Goal: Task Accomplishment & Management: Use online tool/utility

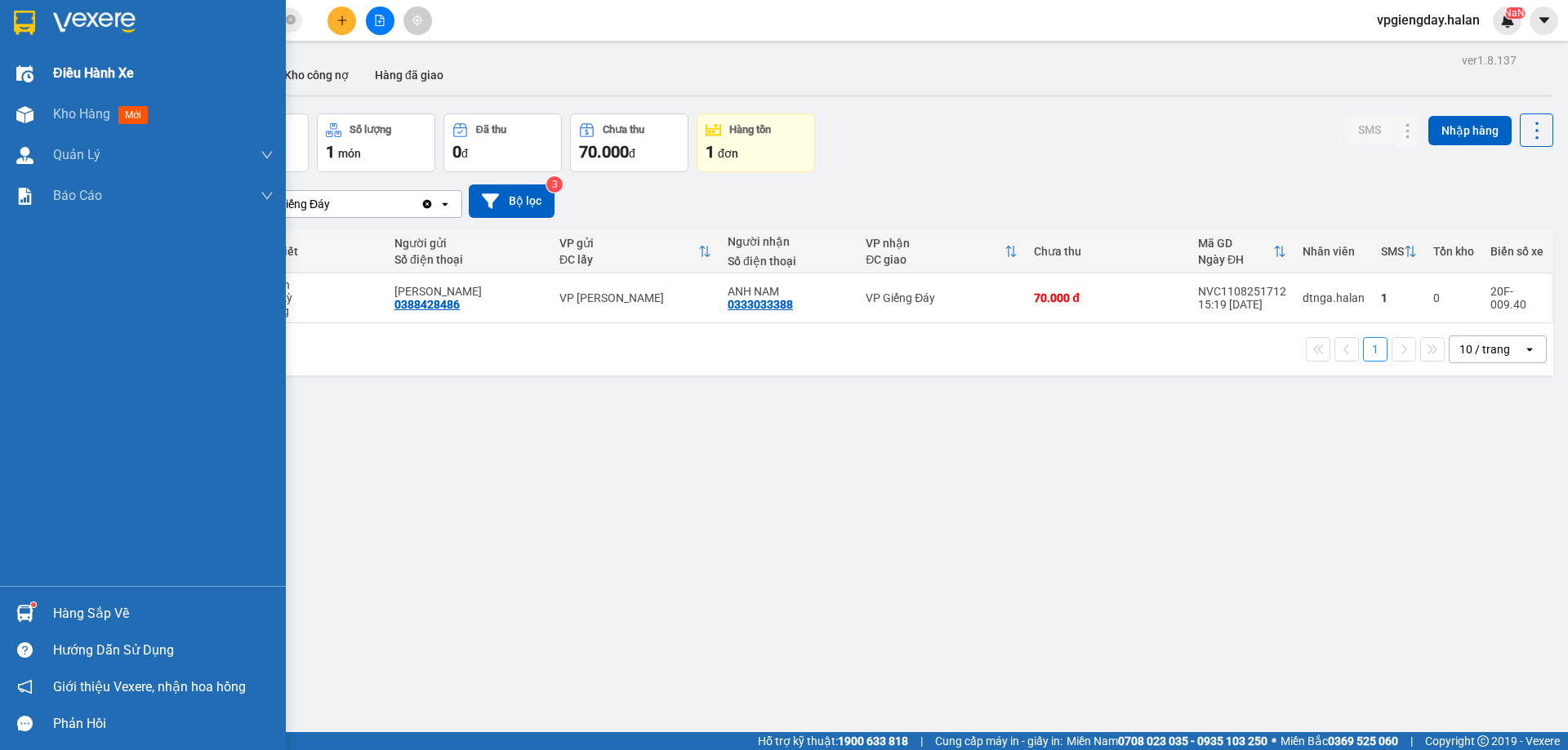
click at [77, 68] on span "Điều hành xe" at bounding box center [93, 73] width 80 height 21
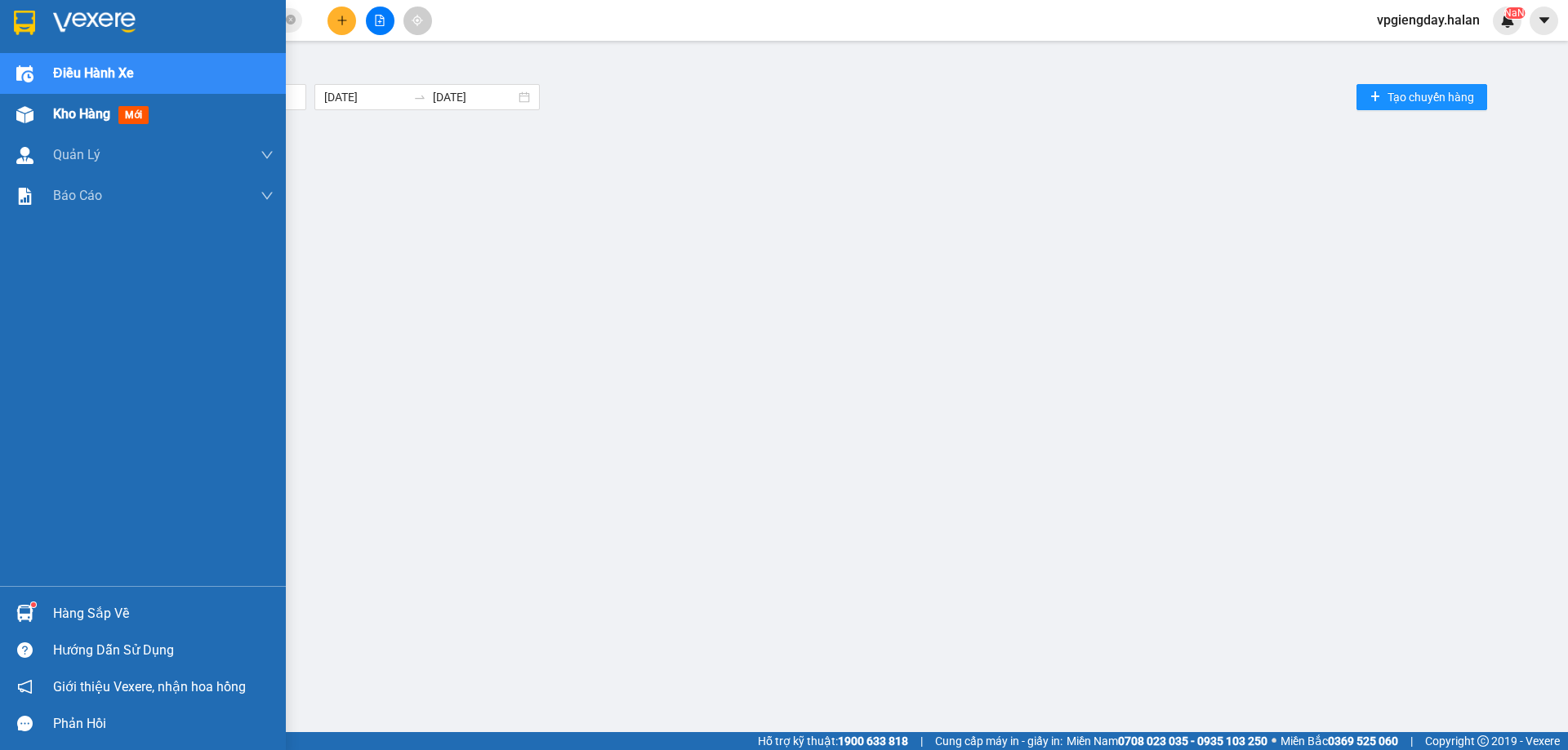
click at [81, 120] on span "Kho hàng" at bounding box center [81, 114] width 57 height 16
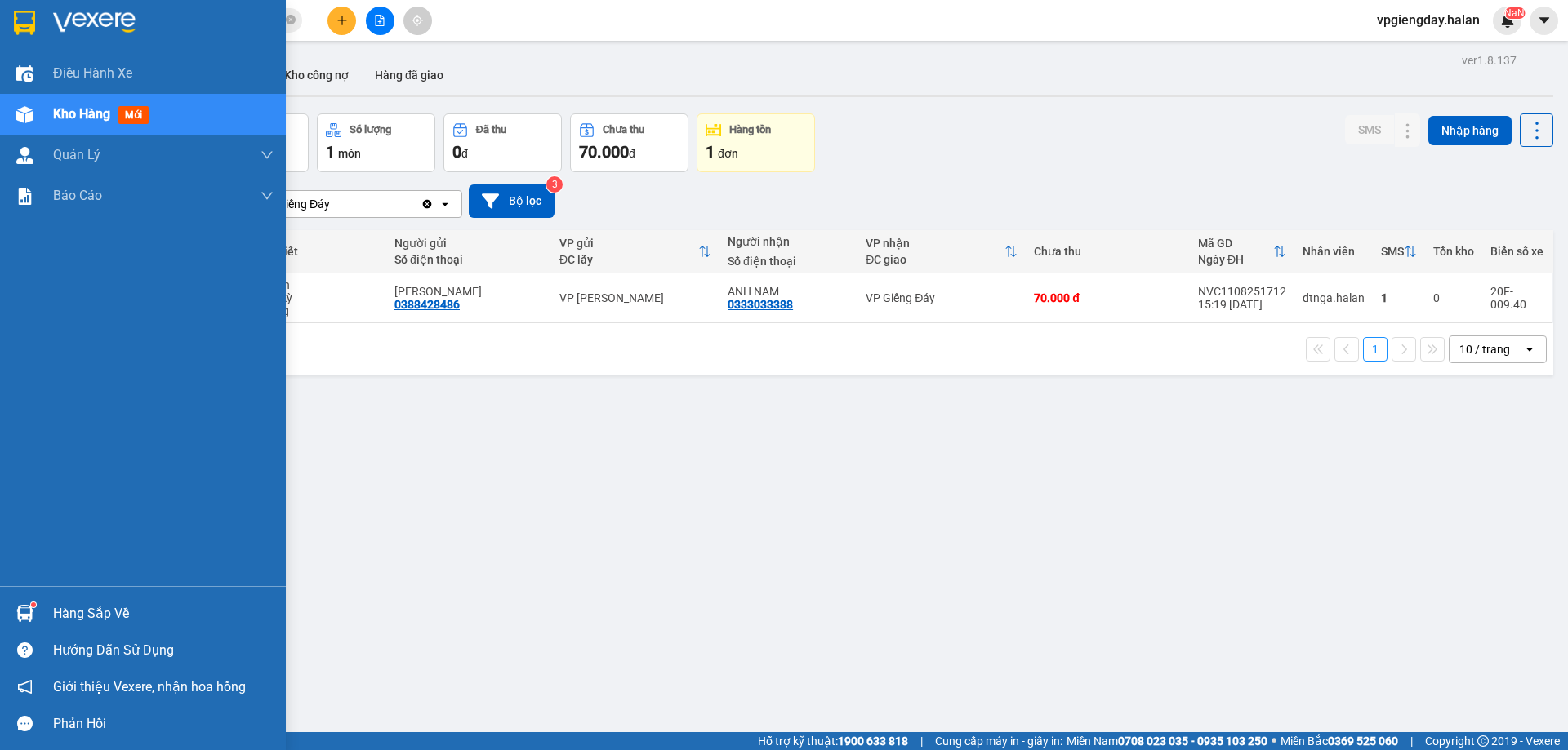
click at [60, 610] on div "Hàng sắp về" at bounding box center [163, 614] width 221 height 25
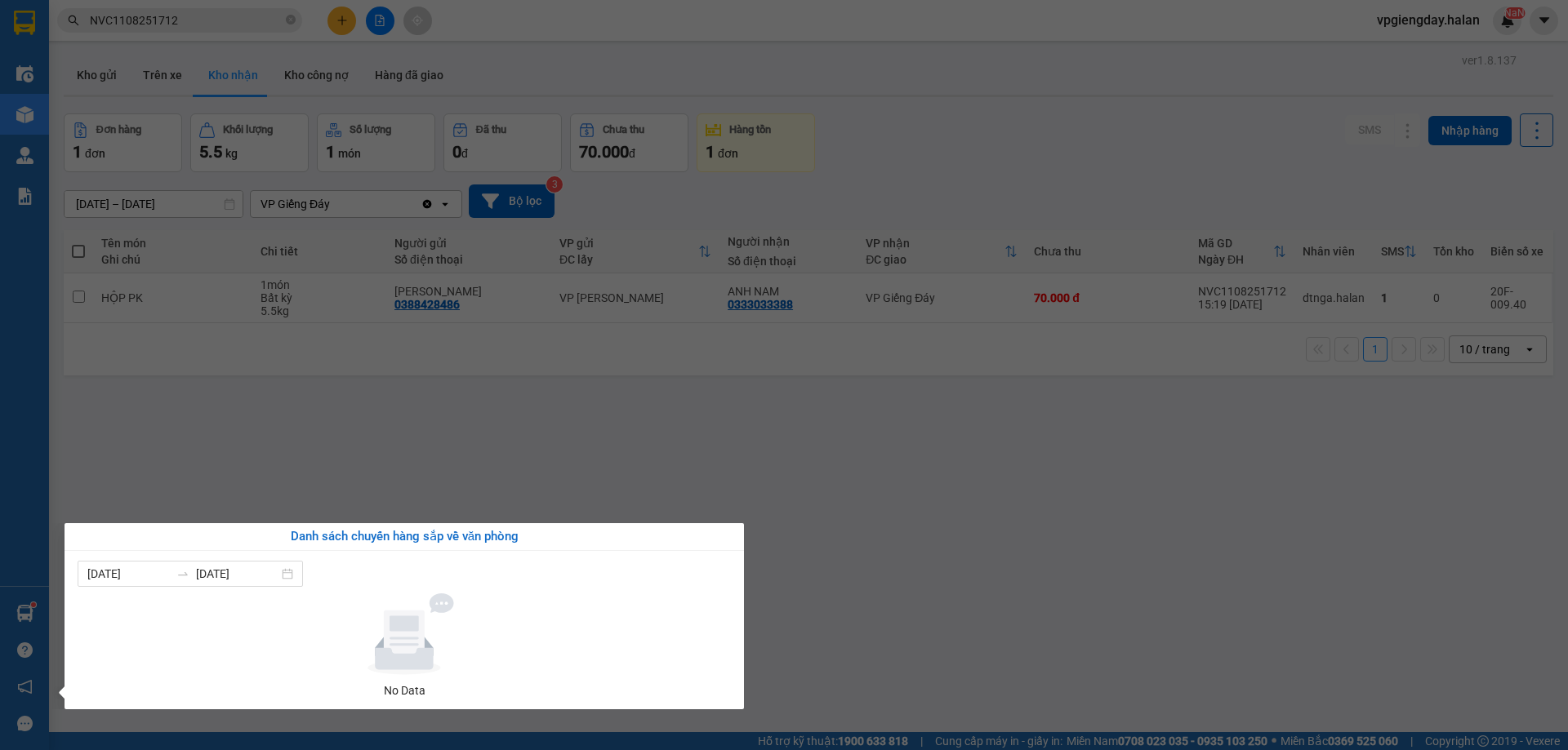
click at [40, 490] on div "Điều hành xe Kho hàng mới Quản [PERSON_NAME] lý chuyến Quản lý kiểm kho Báo cáo…" at bounding box center [24, 375] width 49 height 750
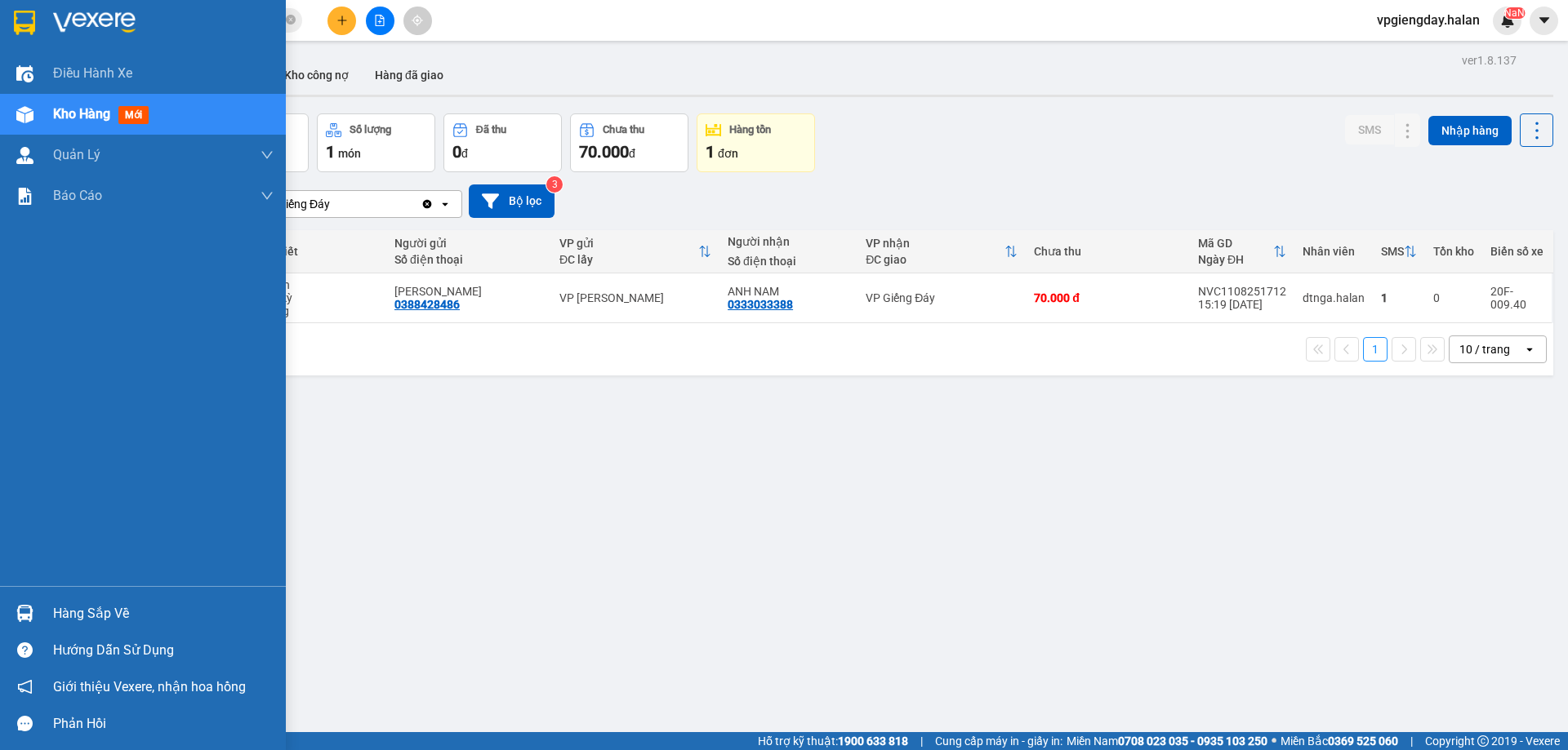
click at [27, 607] on img at bounding box center [25, 613] width 17 height 17
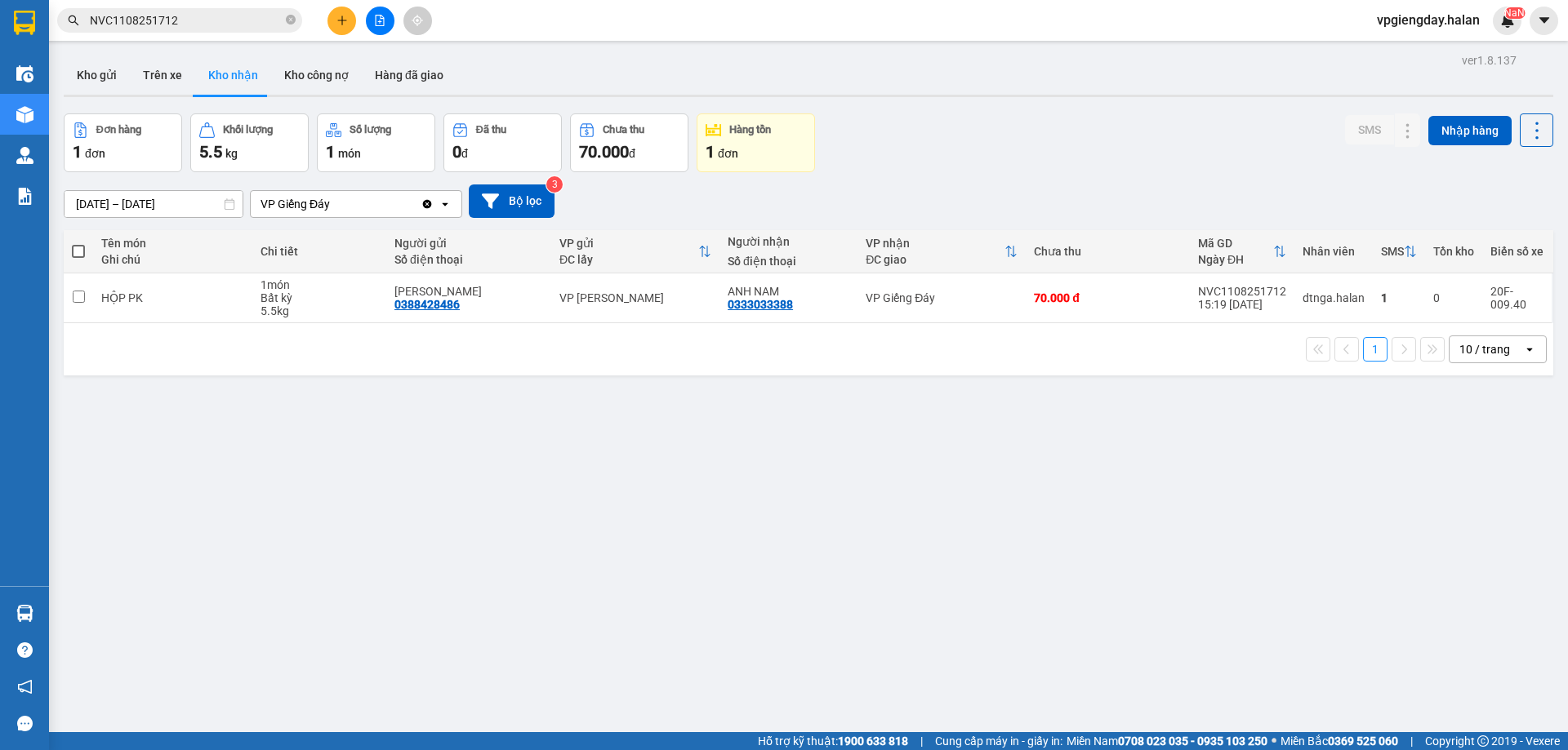
drag, startPoint x: 111, startPoint y: 364, endPoint x: 113, endPoint y: 298, distance: 66.0
click at [112, 360] on section "Kết quả tìm kiếm ( 1 ) Bộ lọc Mã ĐH Trạng thái Món hàng Thu hộ Tổng cước Chưa c…" at bounding box center [784, 375] width 1568 height 750
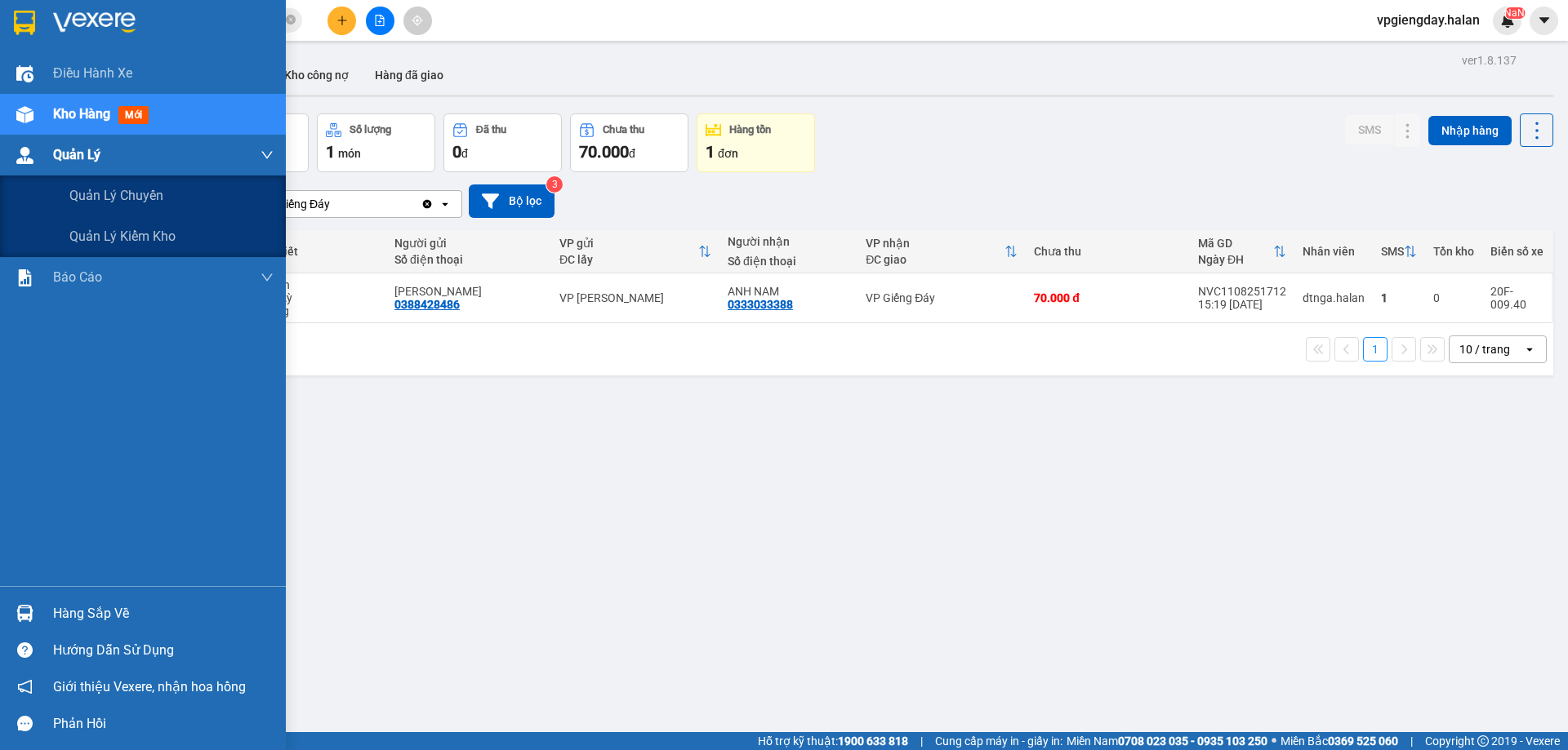
click at [28, 147] on img at bounding box center [25, 155] width 17 height 17
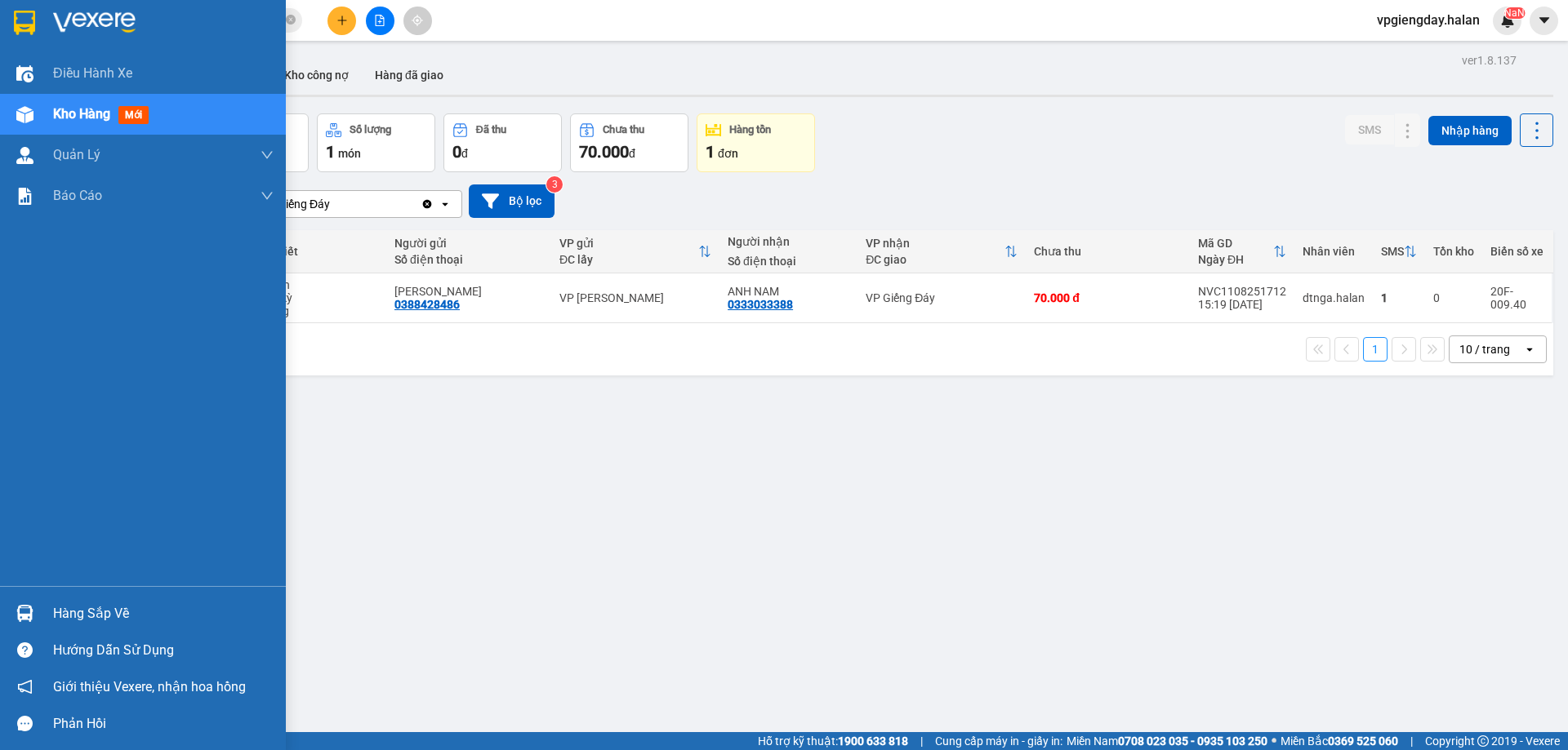
click at [103, 98] on div "Kho hàng mới" at bounding box center [163, 114] width 221 height 41
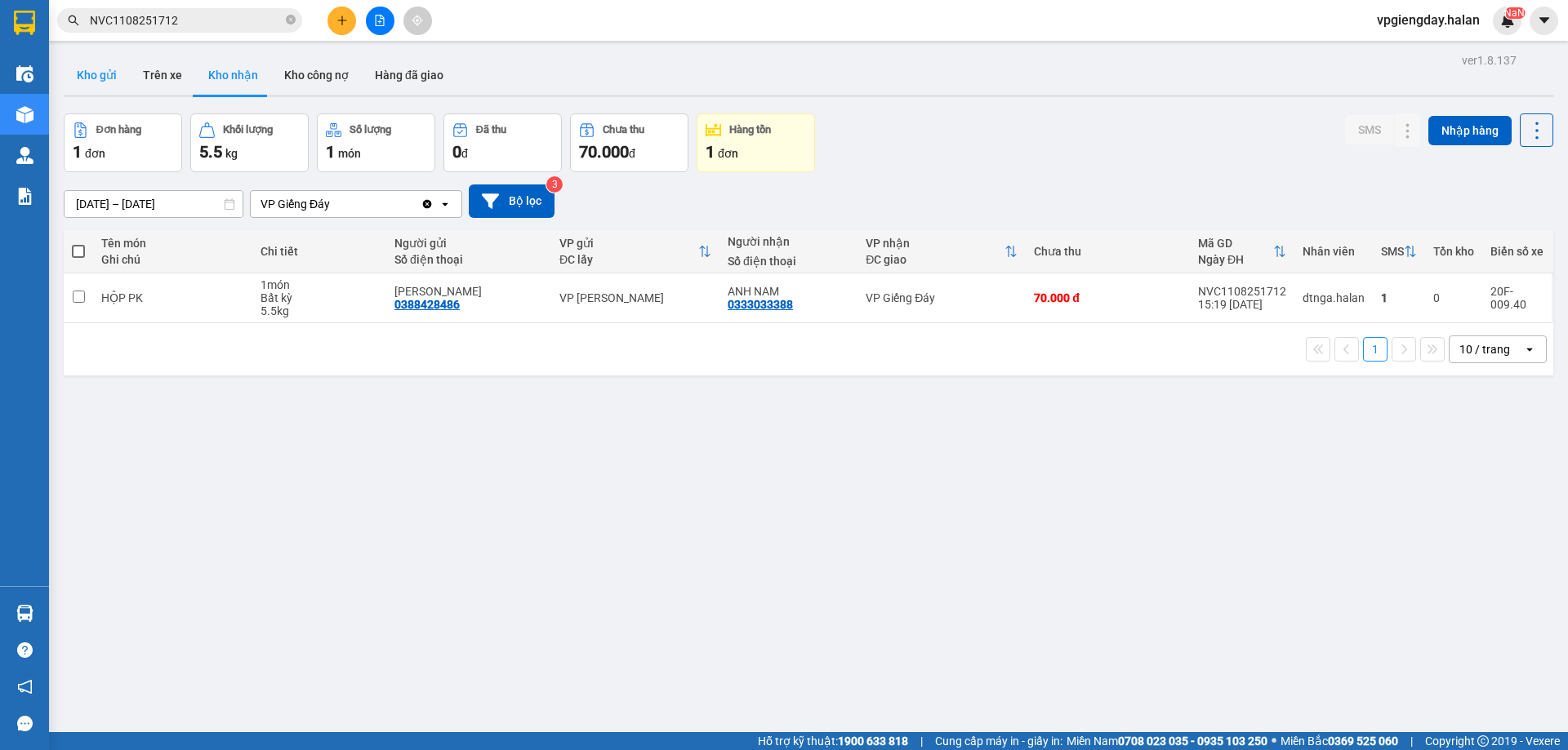
click at [104, 71] on button "Kho gửi" at bounding box center [97, 75] width 66 height 39
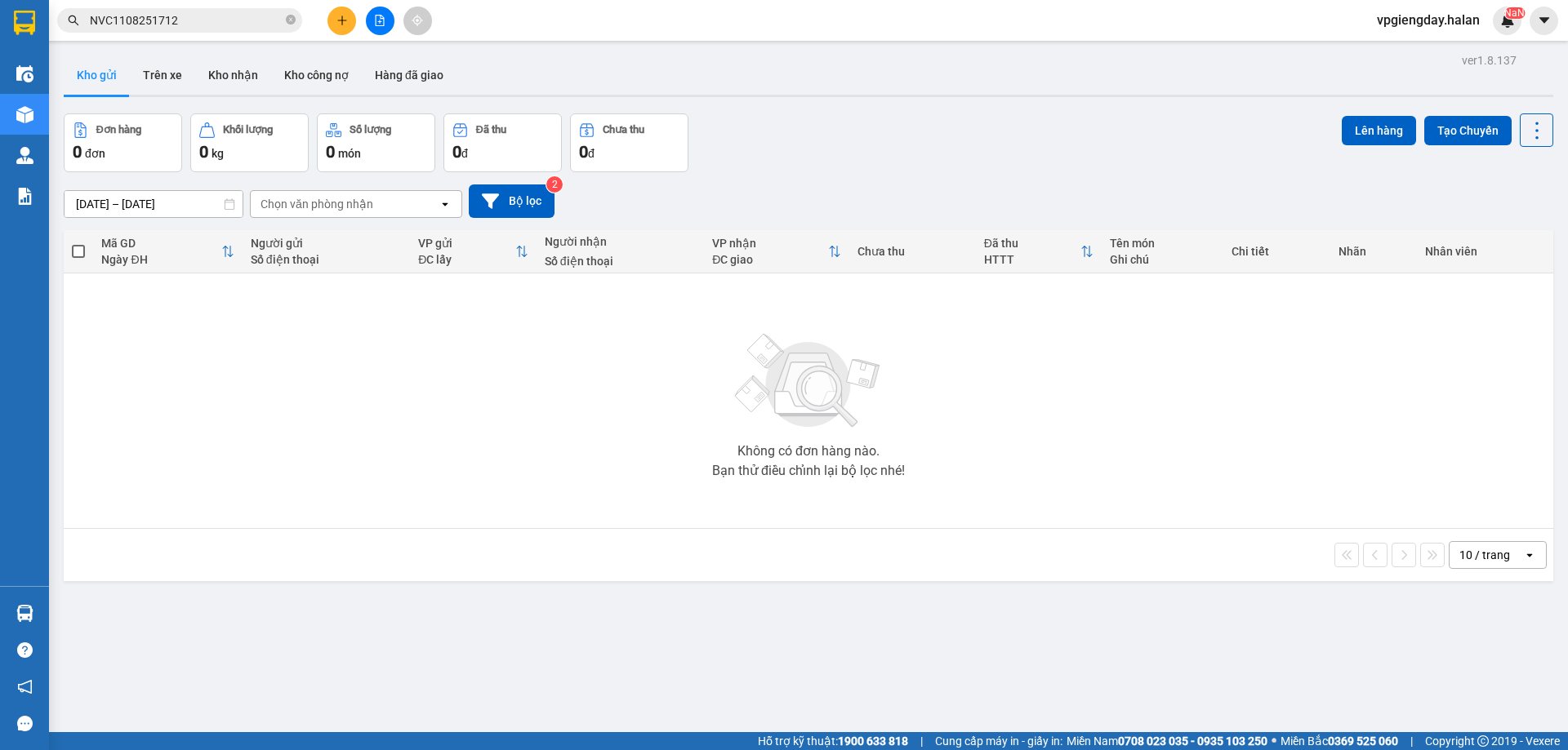
click at [260, 16] on input "NVC1108251712" at bounding box center [186, 21] width 192 height 18
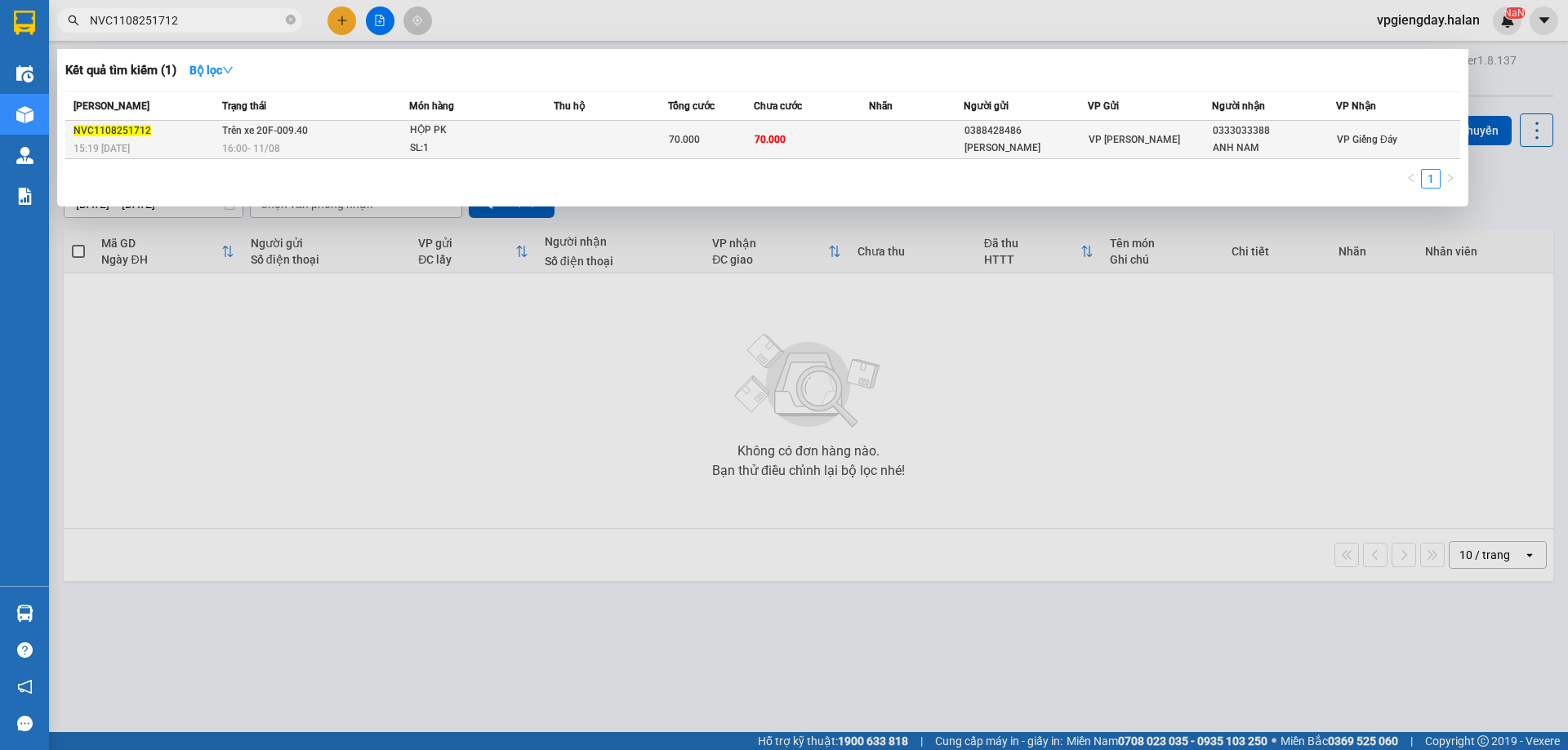
click at [629, 141] on td at bounding box center [611, 140] width 114 height 38
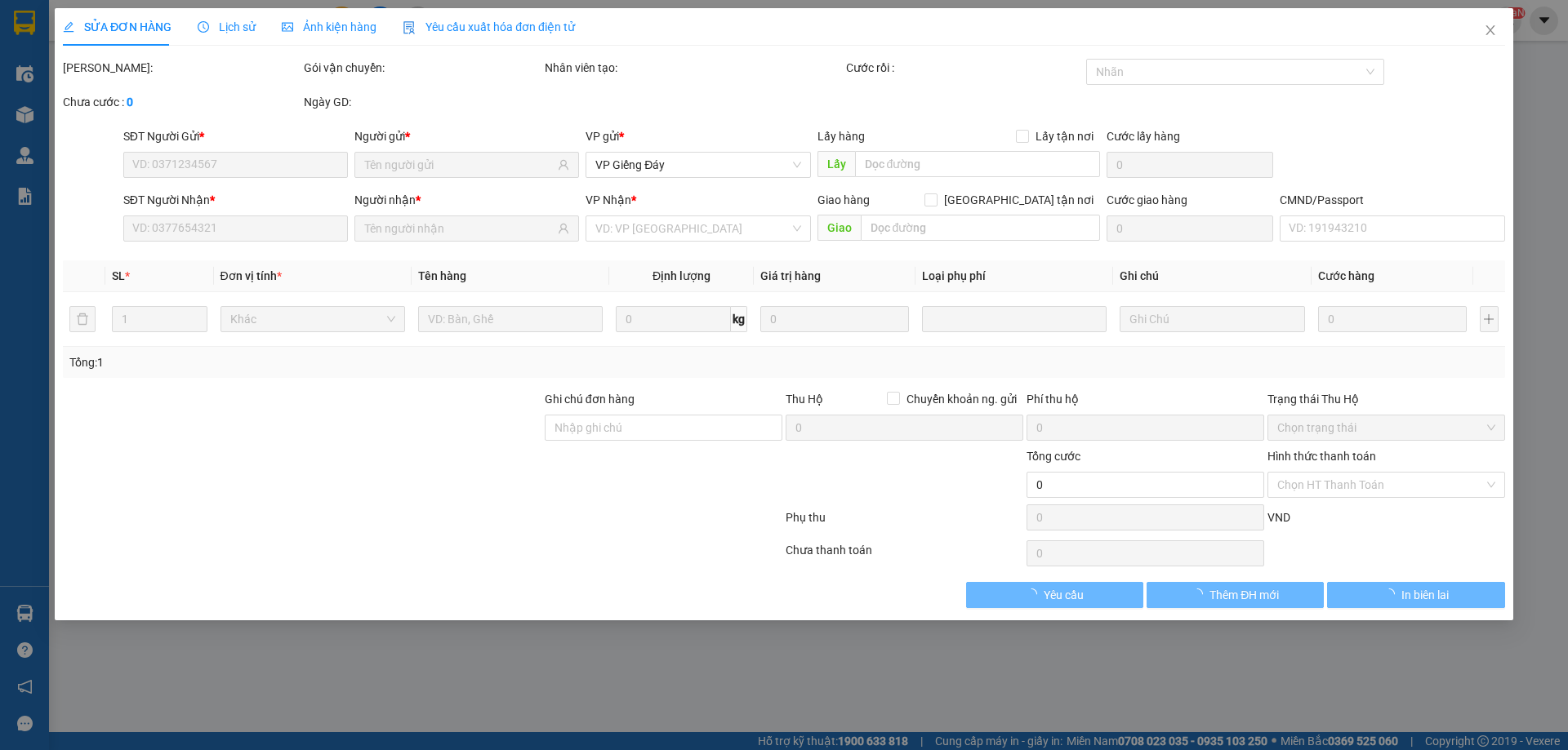
type input "0388428486"
type input "[PERSON_NAME]"
type input "0333033388"
type input "ANH NAM"
type input "70.000"
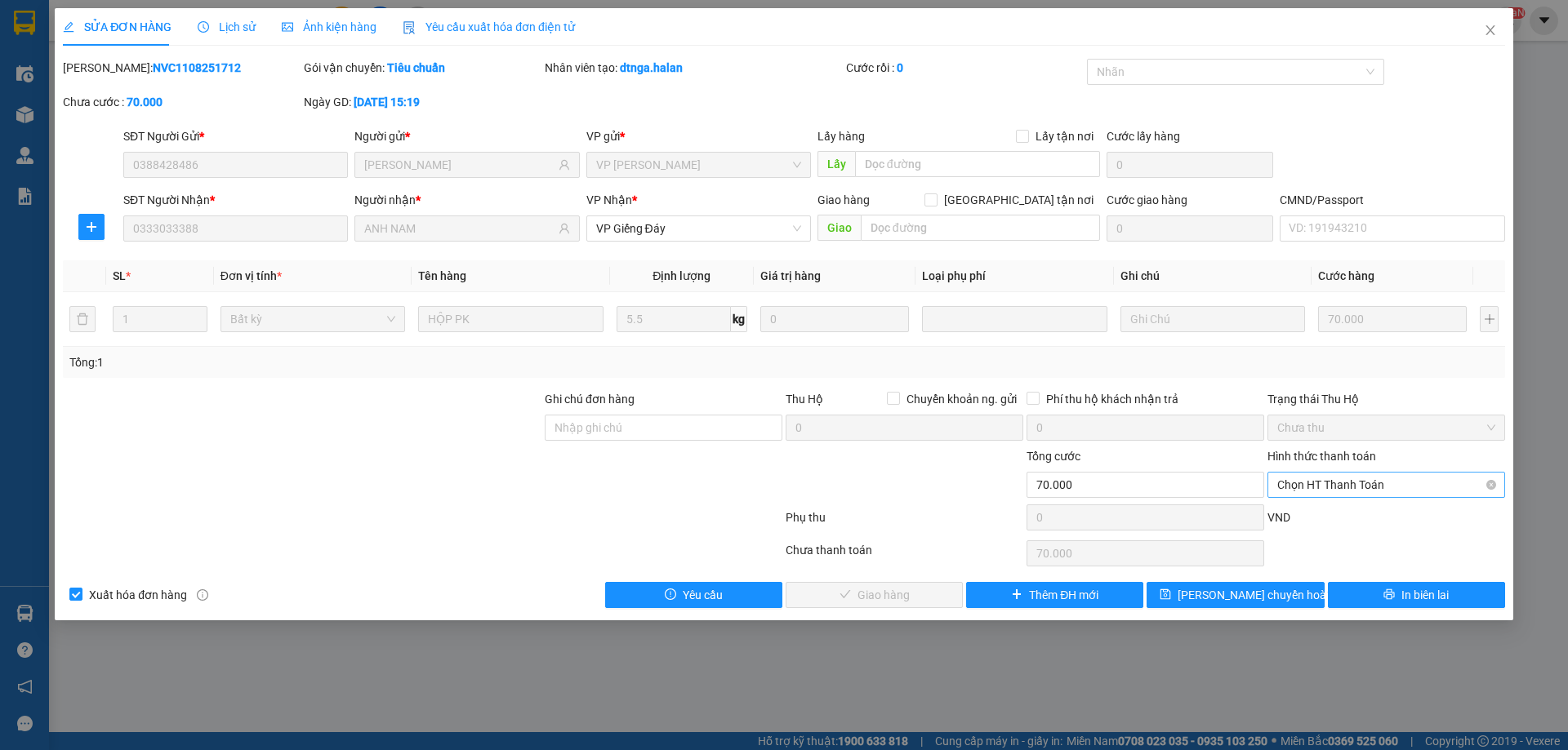
click at [1364, 486] on span "Chọn HT Thanh Toán" at bounding box center [1386, 485] width 218 height 25
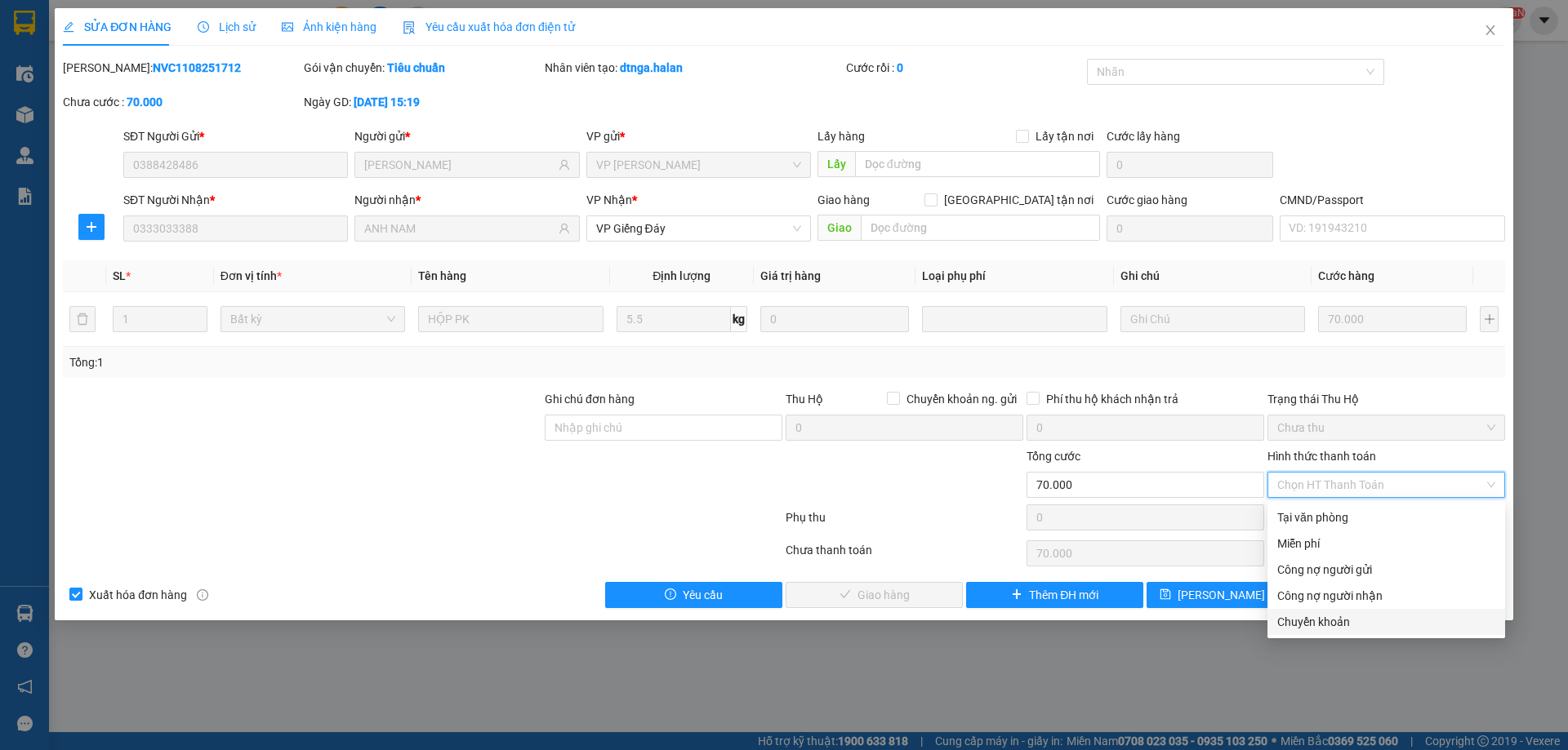
click at [1335, 622] on div "Chuyển khoản" at bounding box center [1386, 622] width 218 height 18
type input "0"
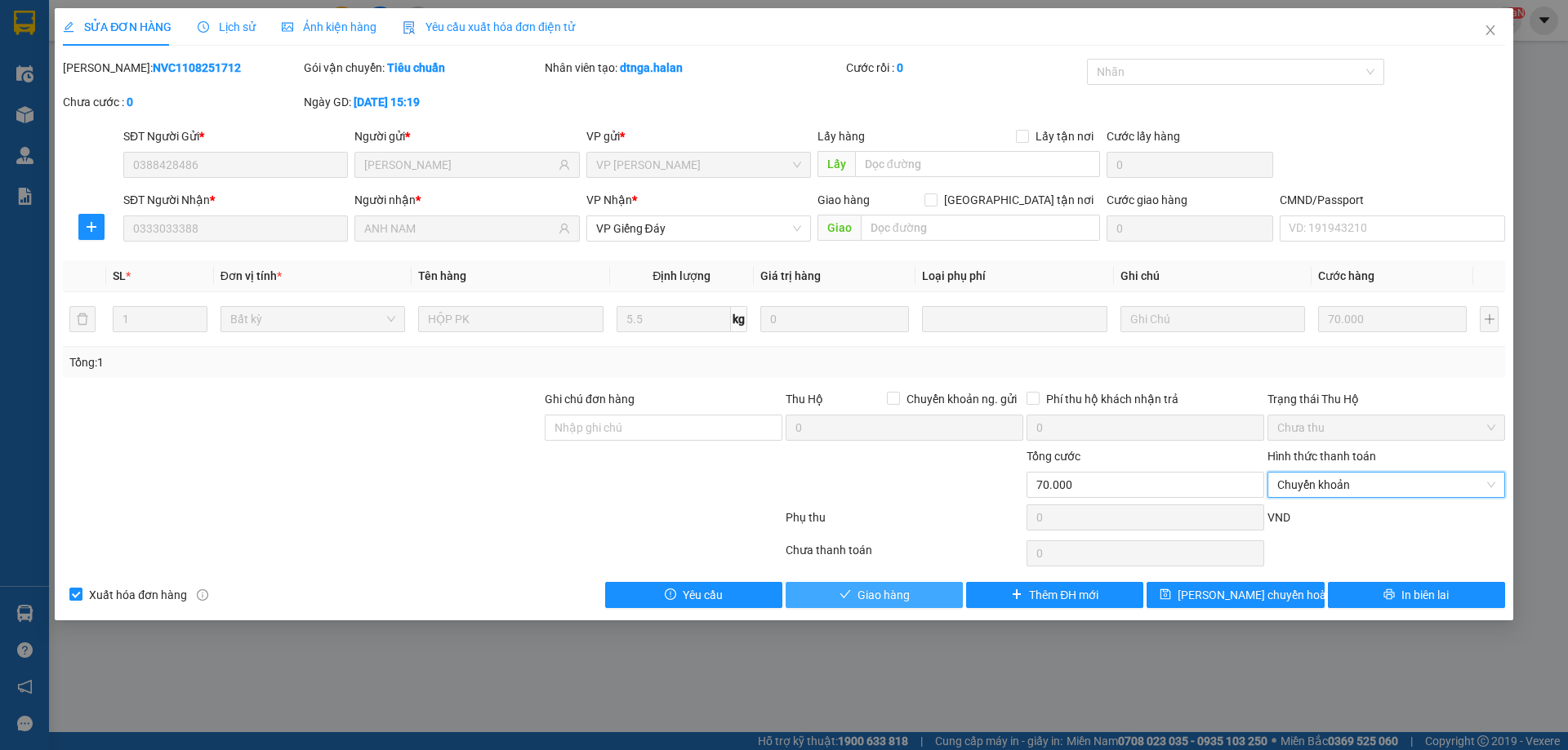
click at [921, 592] on button "Giao hàng" at bounding box center [874, 595] width 177 height 27
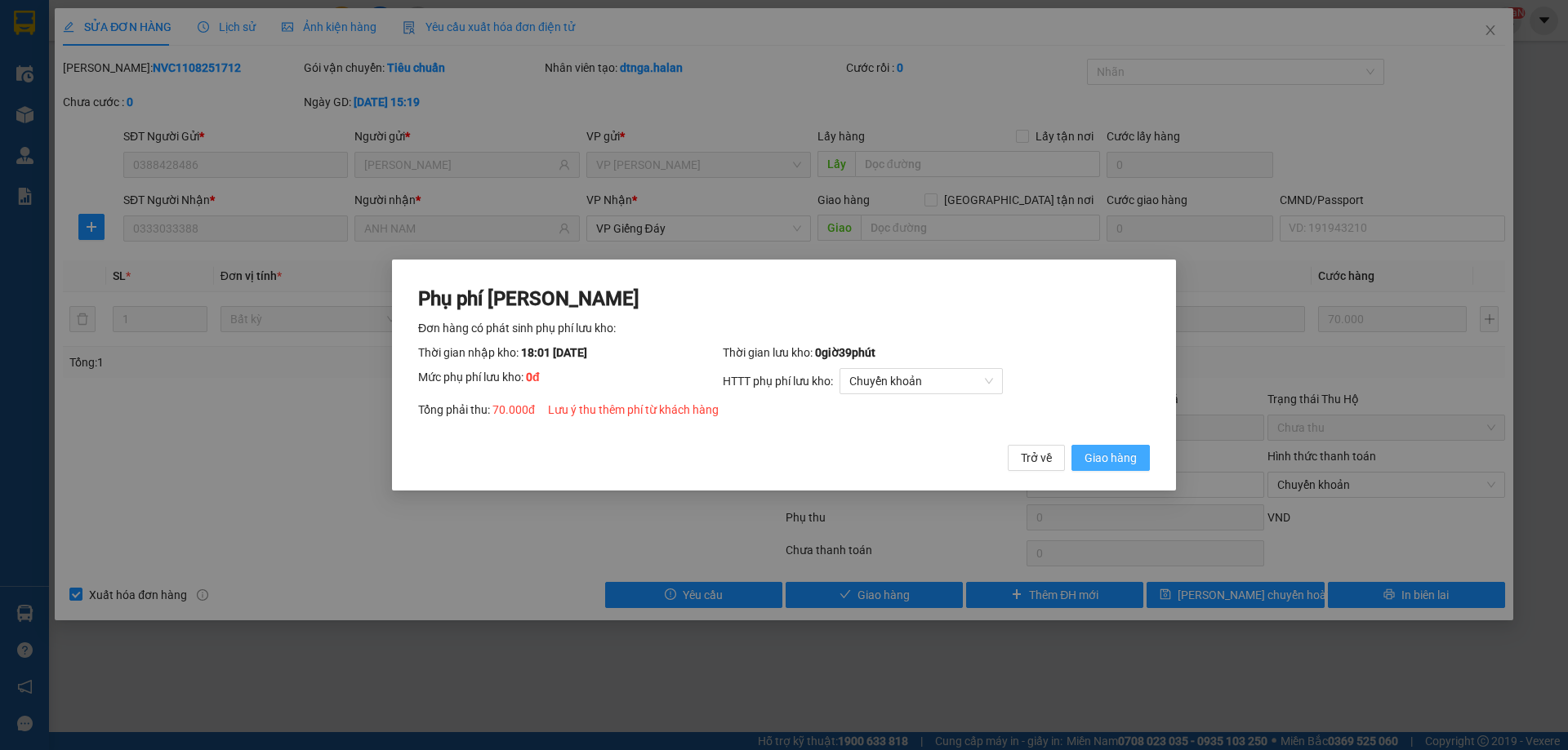
click at [1125, 456] on span "Giao hàng" at bounding box center [1110, 458] width 52 height 18
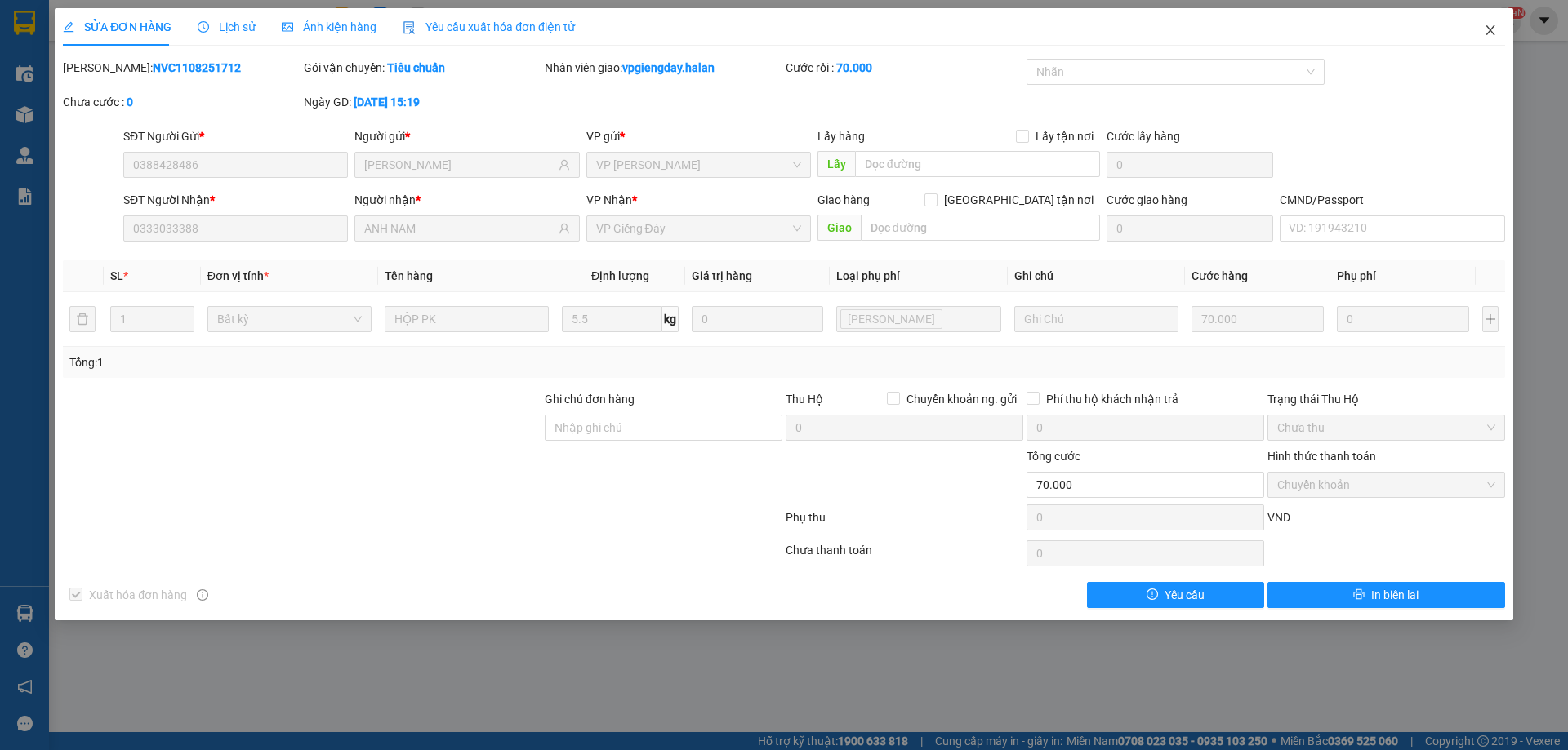
click at [1502, 30] on span "Close" at bounding box center [1489, 31] width 46 height 46
